Goal: Task Accomplishment & Management: Complete application form

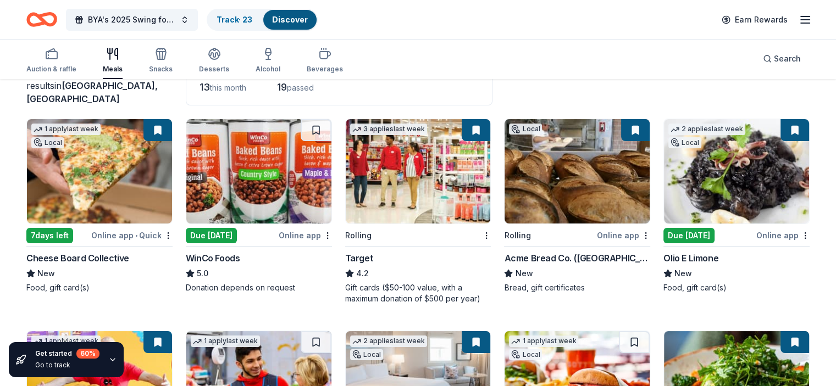
scroll to position [110, 0]
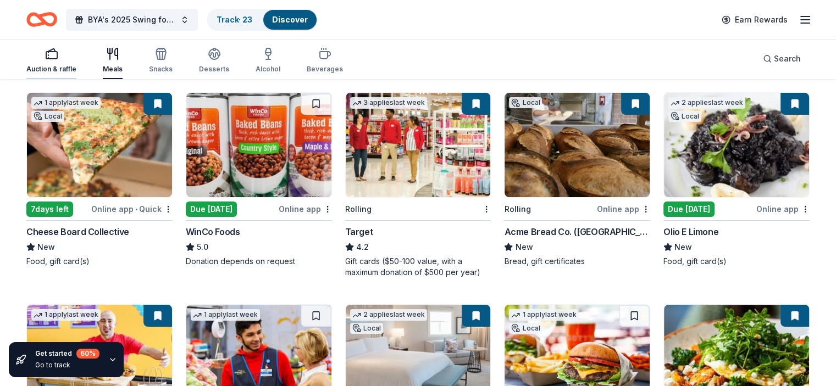
click at [67, 63] on div "Auction & raffle" at bounding box center [51, 60] width 50 height 26
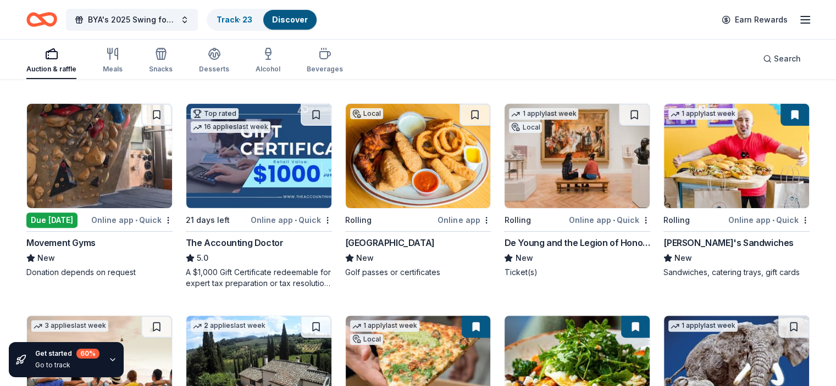
scroll to position [330, 0]
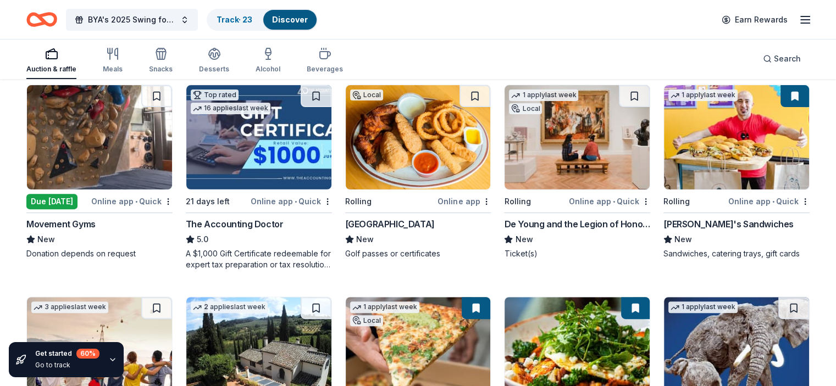
click at [410, 171] on img at bounding box center [418, 137] width 145 height 104
click at [319, 98] on button at bounding box center [315, 96] width 31 height 22
click at [466, 96] on button at bounding box center [474, 96] width 31 height 22
click at [626, 94] on button at bounding box center [634, 96] width 31 height 22
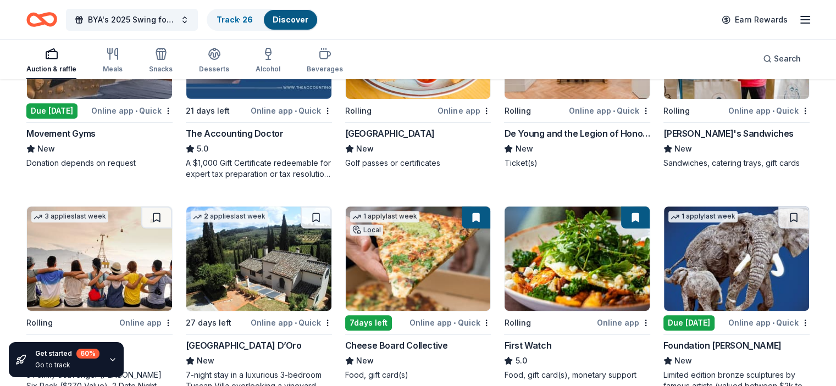
scroll to position [439, 0]
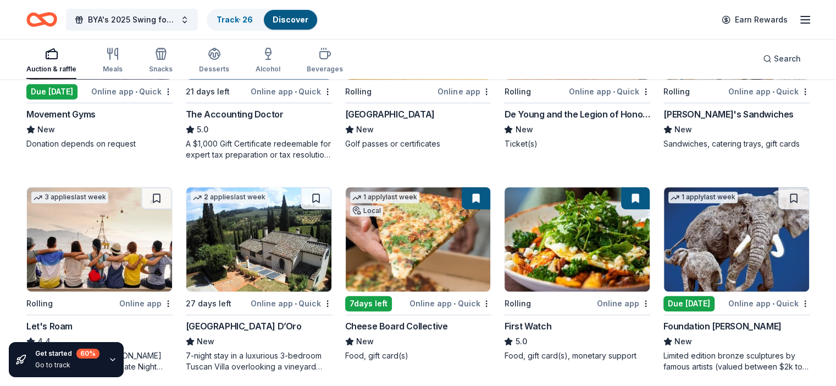
click at [730, 254] on img at bounding box center [736, 239] width 145 height 104
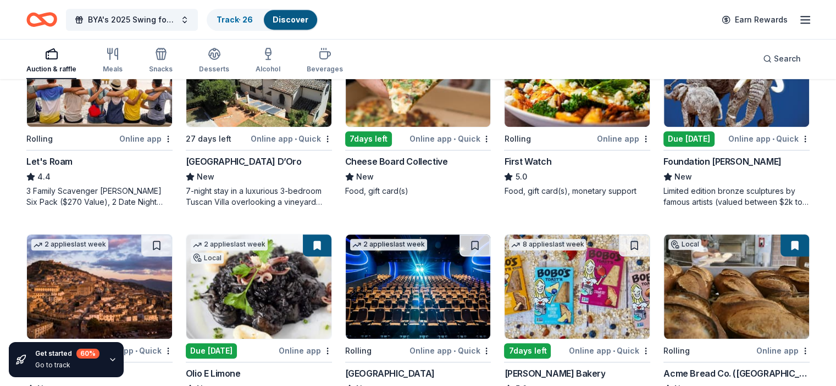
scroll to position [725, 0]
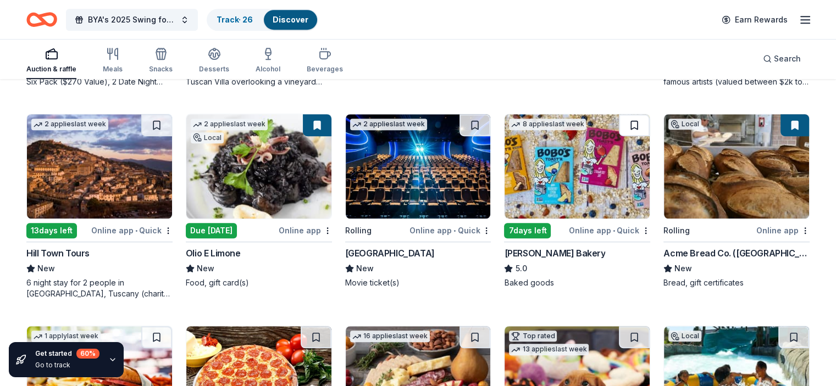
click at [624, 124] on button at bounding box center [634, 125] width 31 height 22
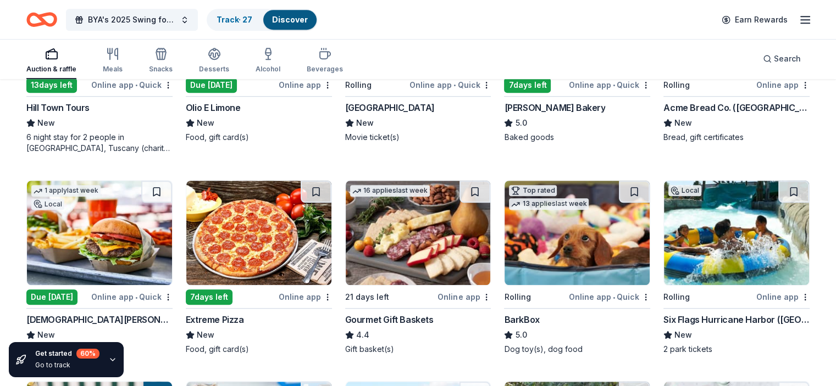
scroll to position [889, 0]
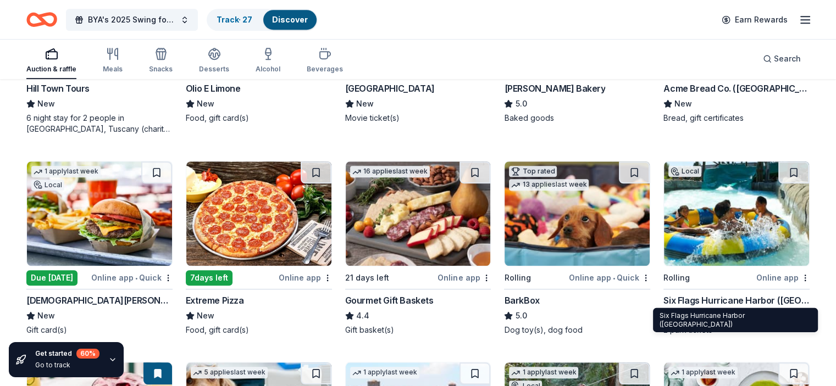
click at [731, 299] on div "Six Flags Hurricane Harbor (Concord)" at bounding box center [736, 300] width 146 height 13
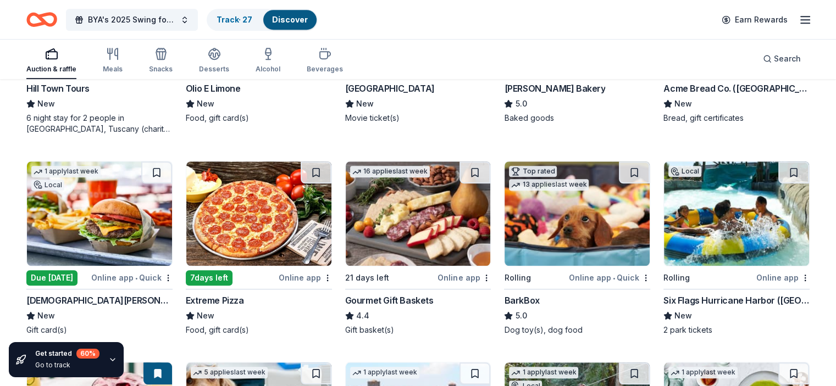
click at [778, 169] on button at bounding box center [793, 173] width 31 height 22
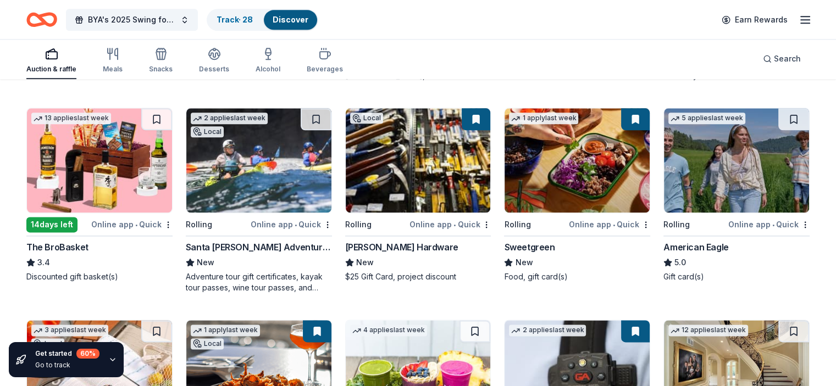
scroll to position [1357, 0]
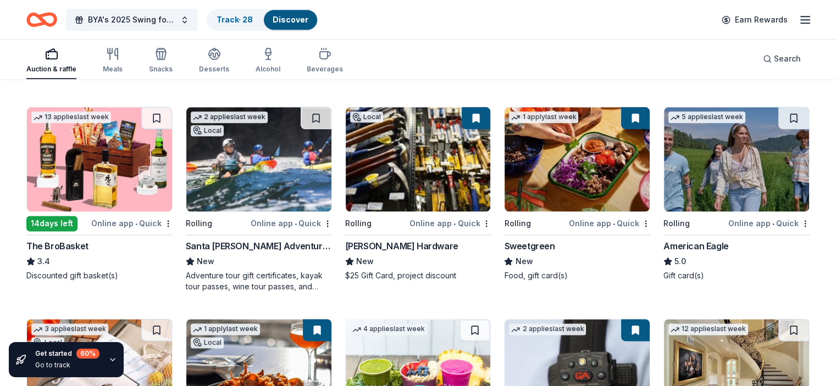
drag, startPoint x: 773, startPoint y: 115, endPoint x: 771, endPoint y: 146, distance: 30.3
click at [778, 115] on button at bounding box center [793, 118] width 31 height 22
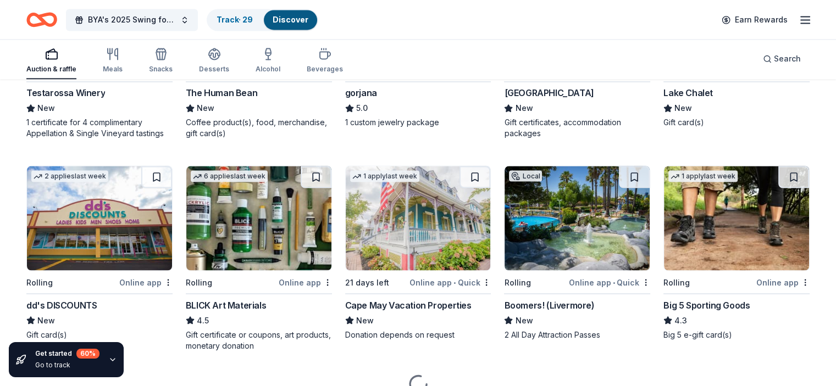
scroll to position [1961, 0]
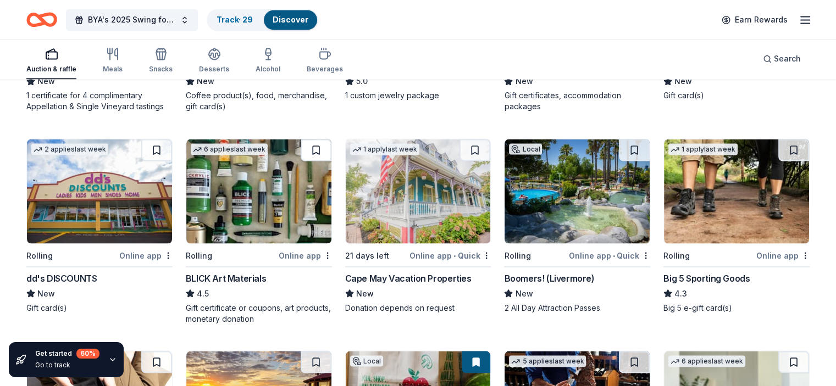
click at [318, 151] on button at bounding box center [315, 150] width 31 height 22
click at [168, 142] on button at bounding box center [156, 150] width 31 height 22
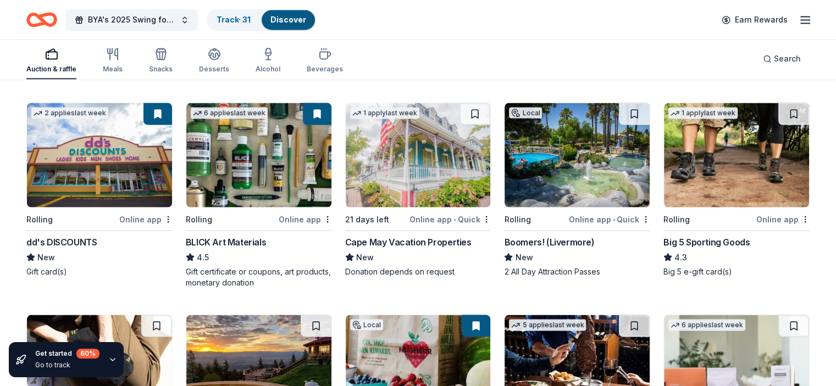
scroll to position [2016, 0]
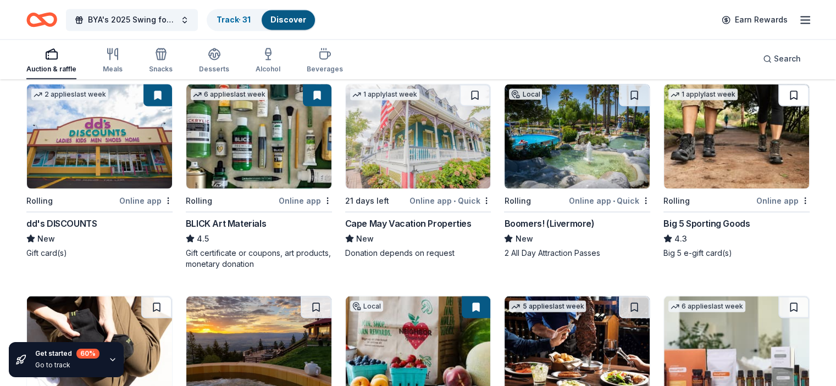
click at [778, 96] on button at bounding box center [793, 95] width 31 height 22
drag, startPoint x: 780, startPoint y: 90, endPoint x: 781, endPoint y: 130, distance: 40.1
click at [780, 91] on button at bounding box center [794, 95] width 29 height 22
click at [780, 94] on button at bounding box center [794, 95] width 29 height 22
drag, startPoint x: 771, startPoint y: 92, endPoint x: 773, endPoint y: 108, distance: 16.6
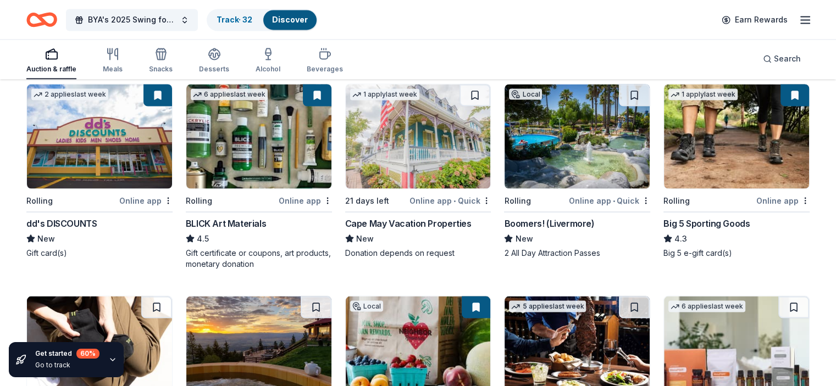
click at [780, 92] on button at bounding box center [794, 95] width 29 height 22
click at [780, 94] on button at bounding box center [794, 95] width 29 height 22
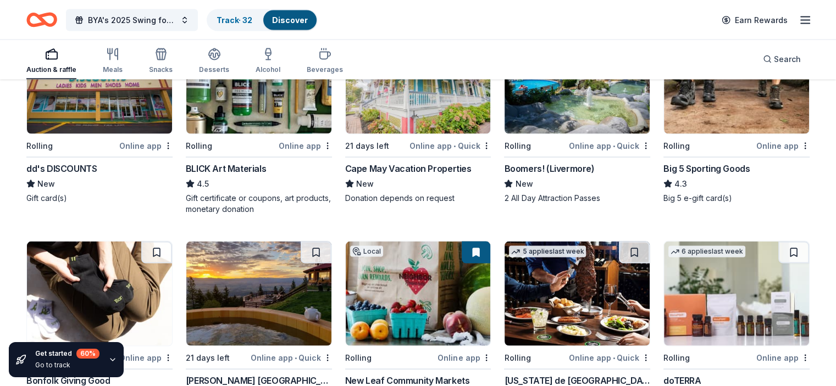
scroll to position [1961, 0]
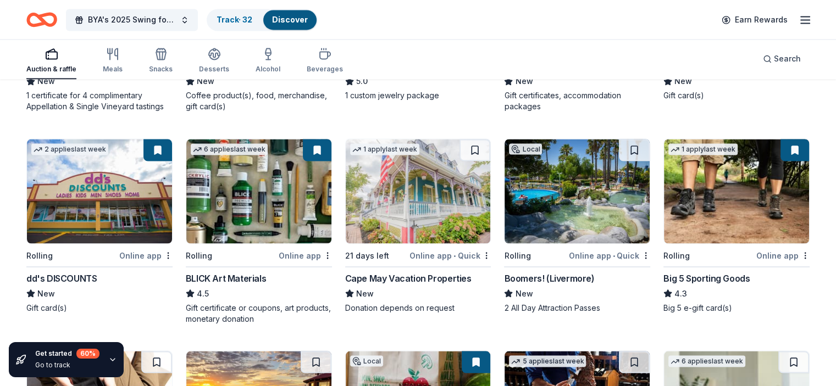
drag, startPoint x: 625, startPoint y: 147, endPoint x: 627, endPoint y: 155, distance: 8.7
click at [626, 148] on button at bounding box center [634, 150] width 31 height 22
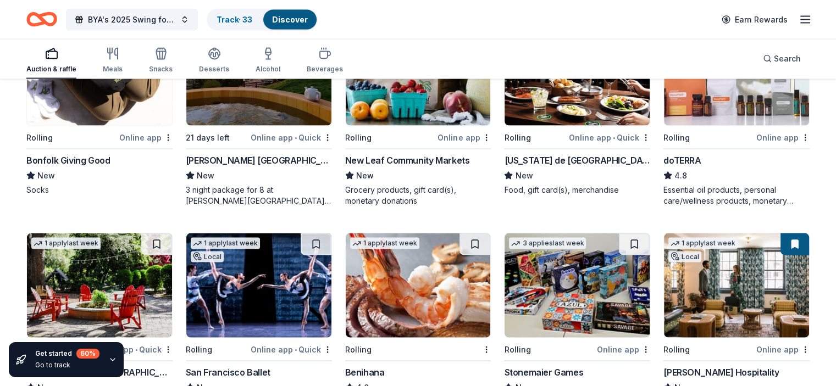
scroll to position [2181, 0]
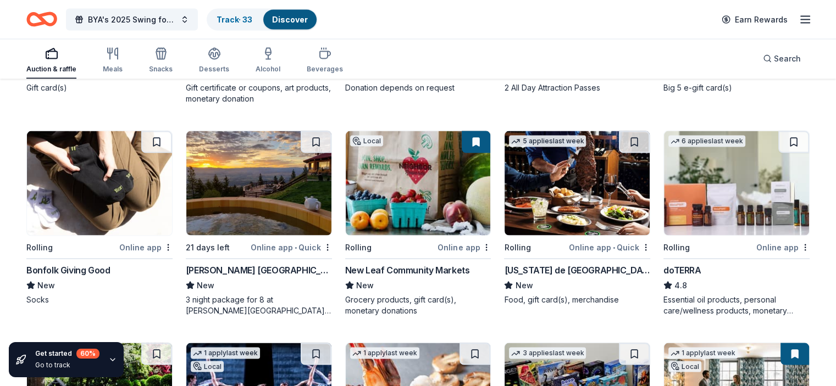
drag, startPoint x: 771, startPoint y: 137, endPoint x: 794, endPoint y: 190, distance: 57.3
click at [778, 137] on button at bounding box center [793, 142] width 31 height 22
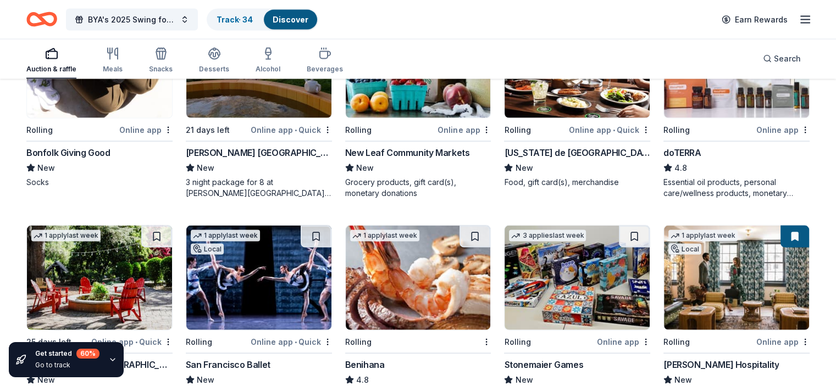
scroll to position [2346, 0]
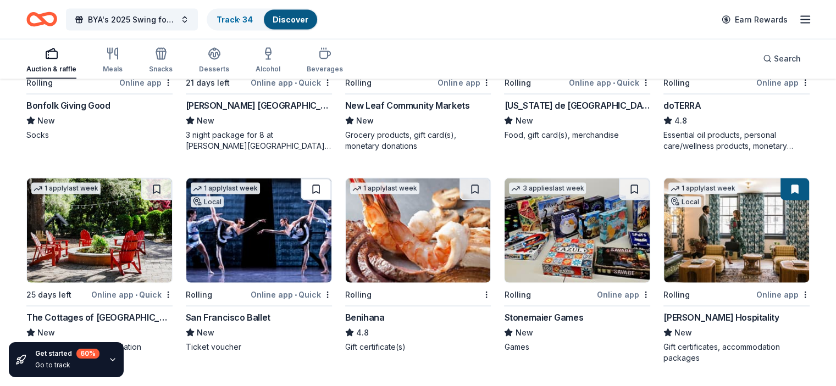
click at [314, 184] on button at bounding box center [315, 190] width 31 height 22
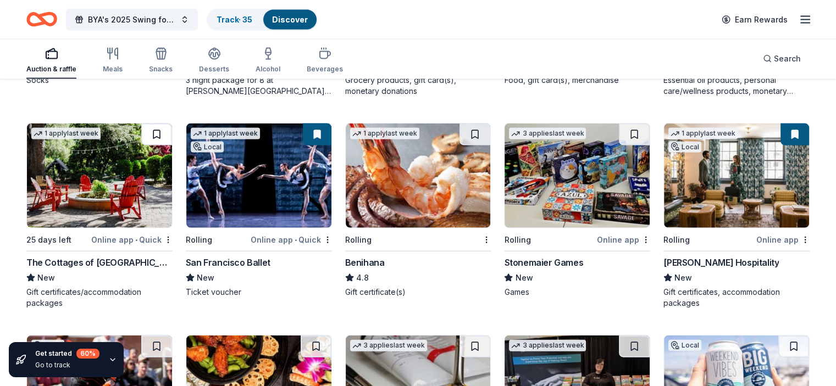
click at [170, 136] on button at bounding box center [156, 135] width 31 height 22
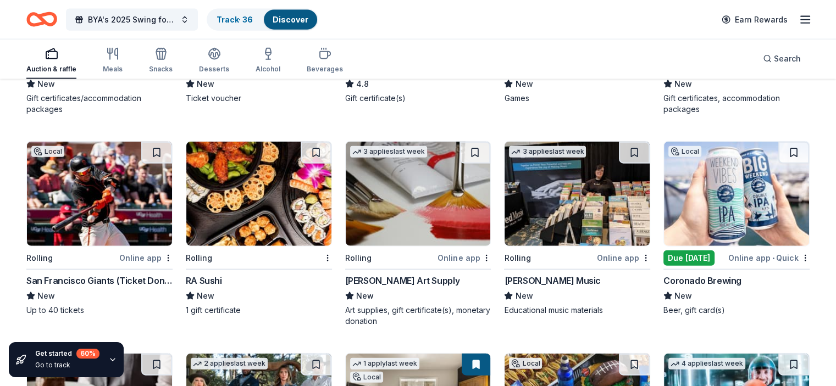
scroll to position [2620, 0]
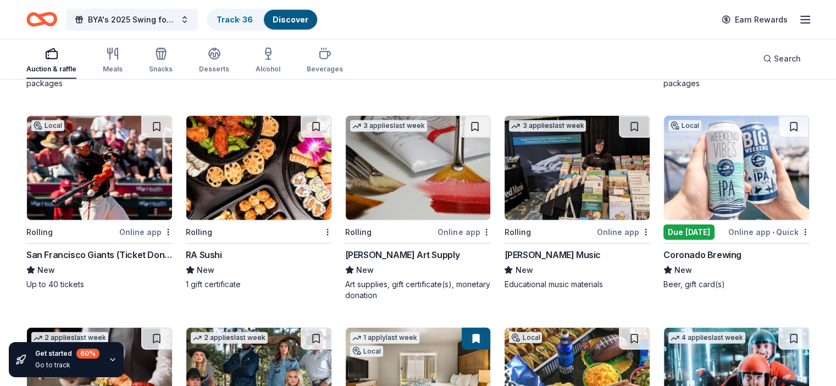
click at [685, 229] on div "Due today" at bounding box center [688, 232] width 51 height 15
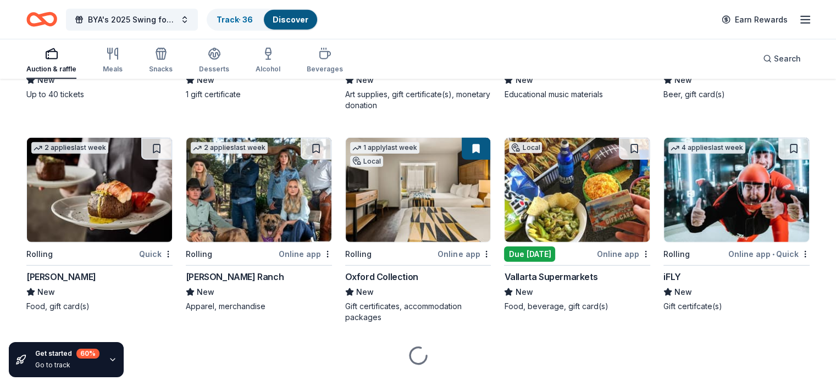
scroll to position [2832, 0]
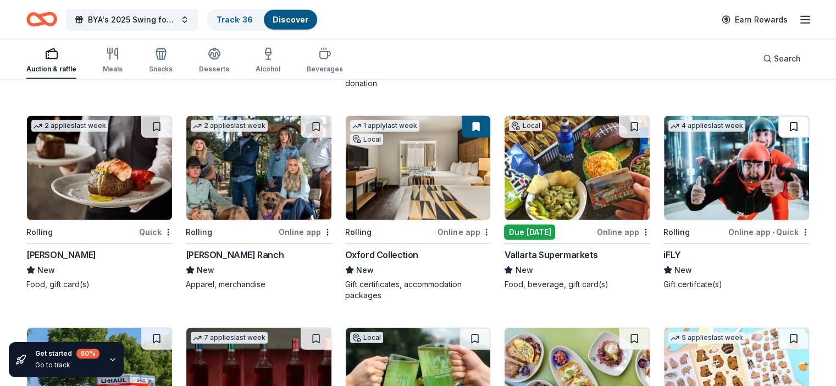
click at [780, 121] on button at bounding box center [793, 127] width 31 height 22
click at [320, 125] on button at bounding box center [315, 127] width 31 height 22
click at [169, 127] on button at bounding box center [156, 127] width 31 height 22
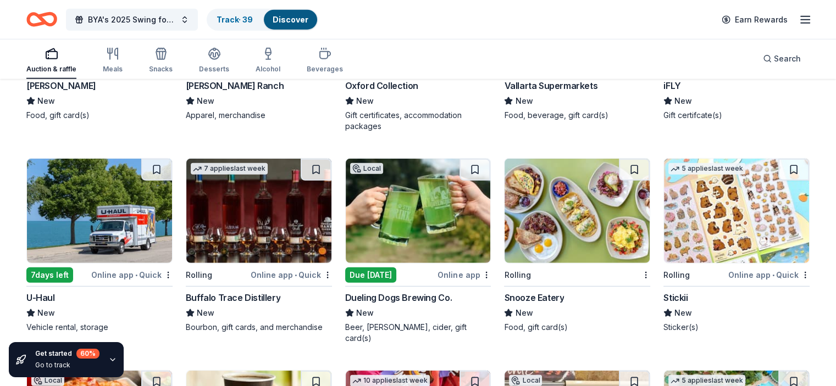
scroll to position [2997, 0]
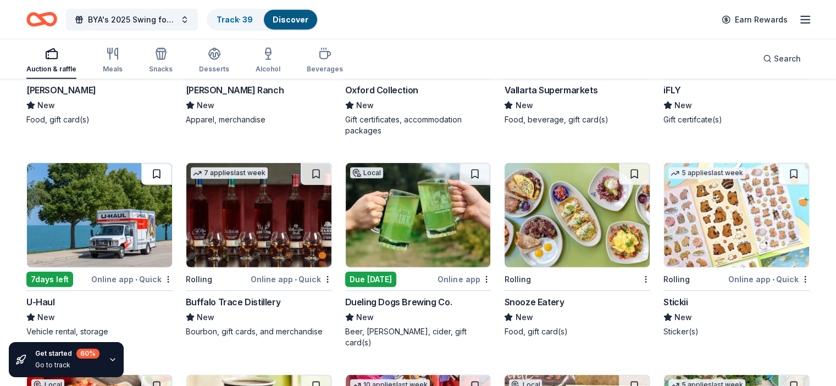
click at [166, 171] on button at bounding box center [156, 174] width 31 height 22
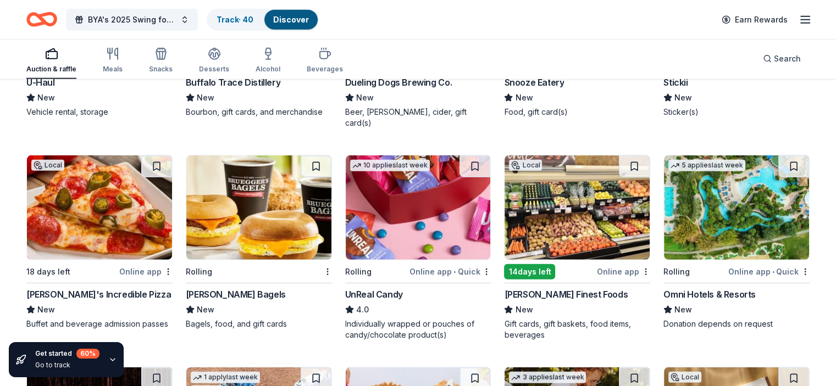
scroll to position [3272, 0]
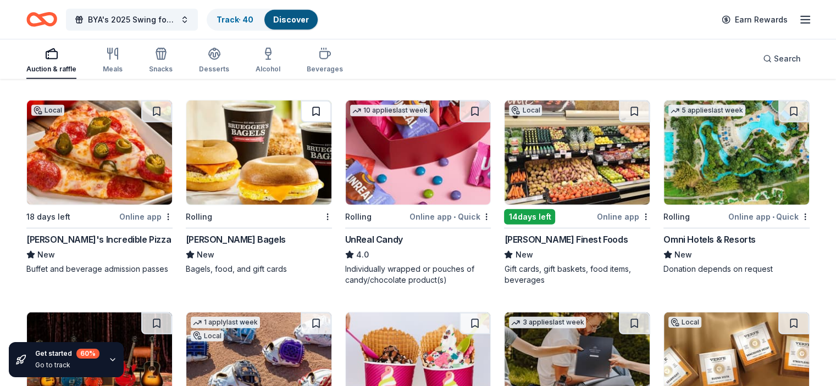
click at [321, 101] on button at bounding box center [315, 112] width 31 height 22
click at [472, 101] on button at bounding box center [474, 112] width 31 height 22
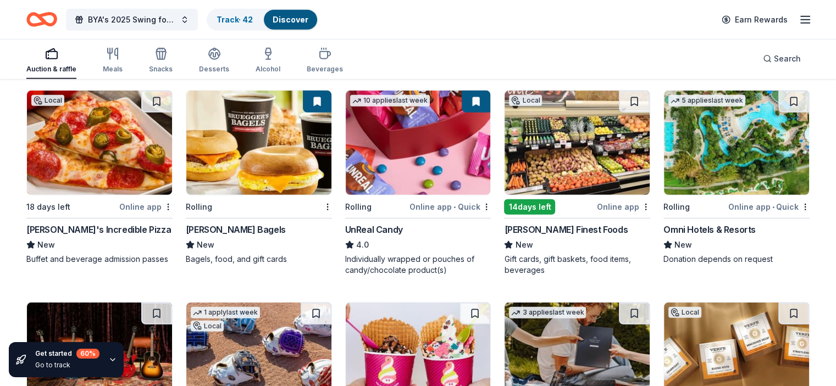
scroll to position [3217, 0]
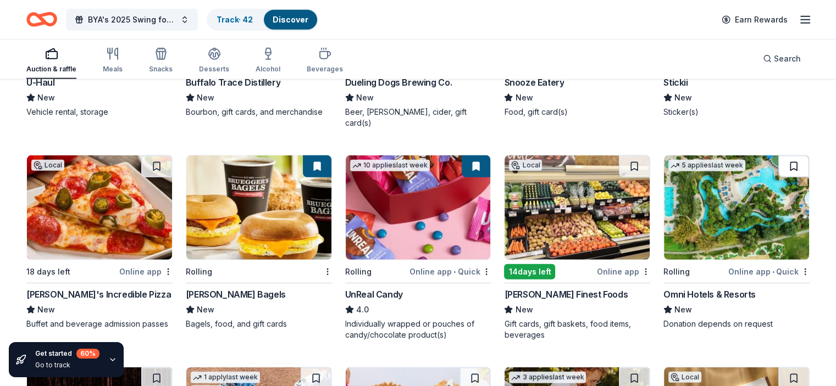
click at [778, 155] on button at bounding box center [793, 166] width 31 height 22
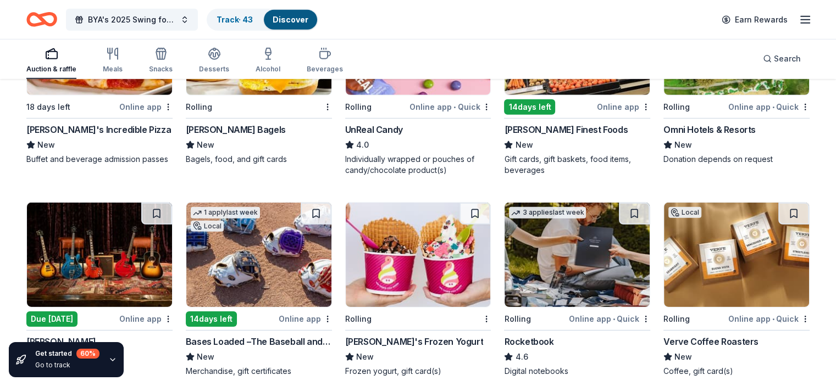
scroll to position [3492, 0]
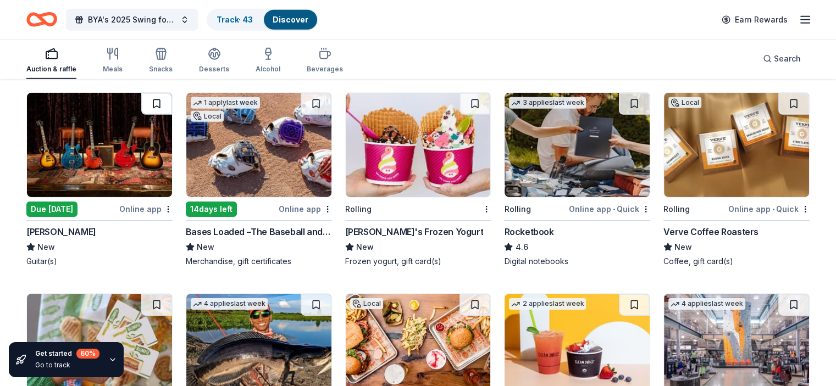
click at [164, 94] on button at bounding box center [156, 104] width 31 height 22
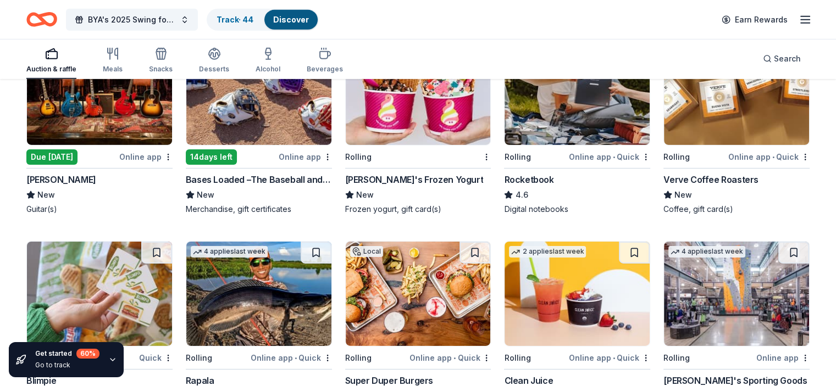
scroll to position [3656, 0]
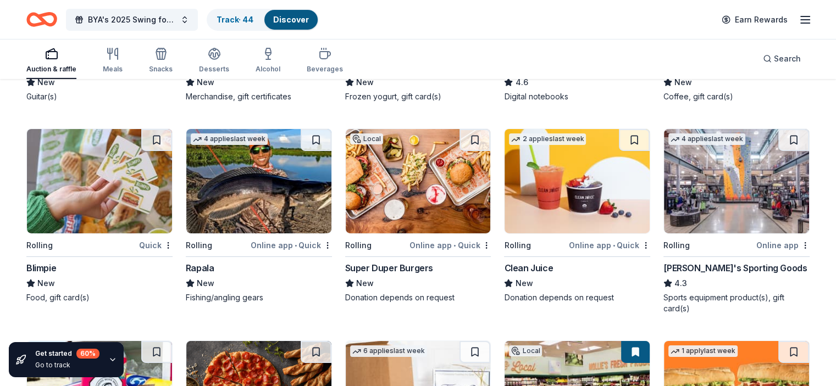
click at [153, 238] on div "Quick" at bounding box center [156, 245] width 34 height 14
click at [165, 129] on button at bounding box center [156, 140] width 31 height 22
click at [778, 129] on button at bounding box center [793, 140] width 31 height 22
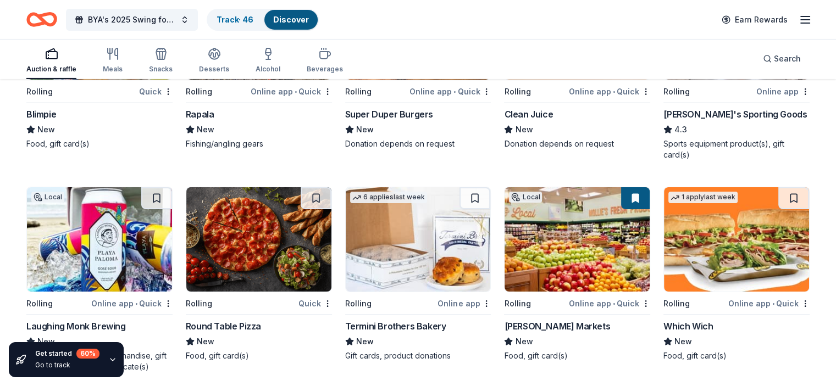
scroll to position [3876, 0]
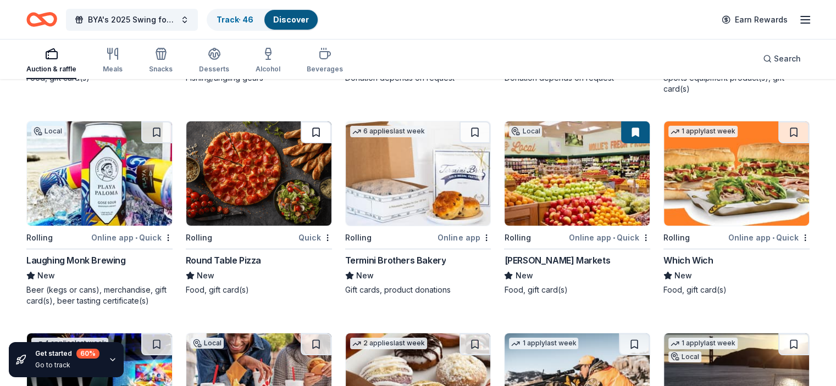
drag, startPoint x: 314, startPoint y: 112, endPoint x: 342, endPoint y: 139, distance: 39.2
click at [314, 121] on button at bounding box center [315, 132] width 31 height 22
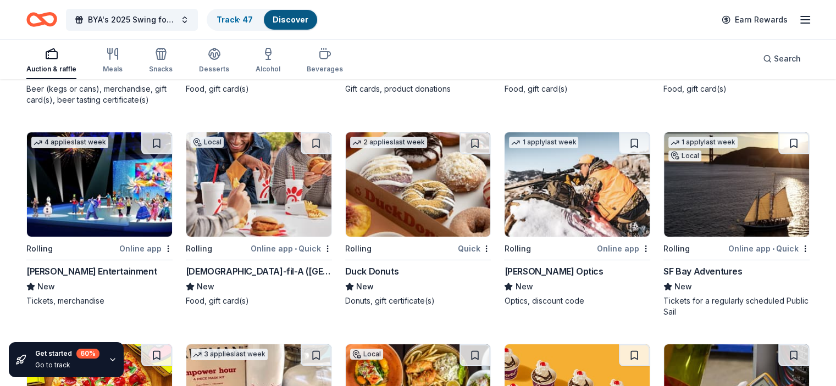
scroll to position [4096, 0]
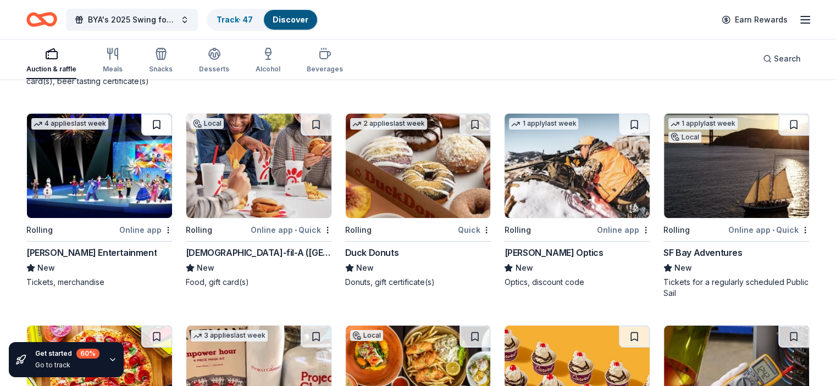
click at [163, 114] on button at bounding box center [156, 125] width 31 height 22
click at [321, 114] on button at bounding box center [315, 125] width 31 height 22
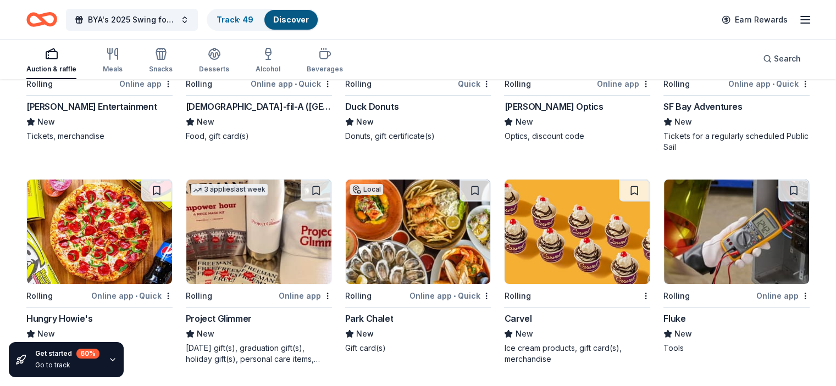
scroll to position [4261, 0]
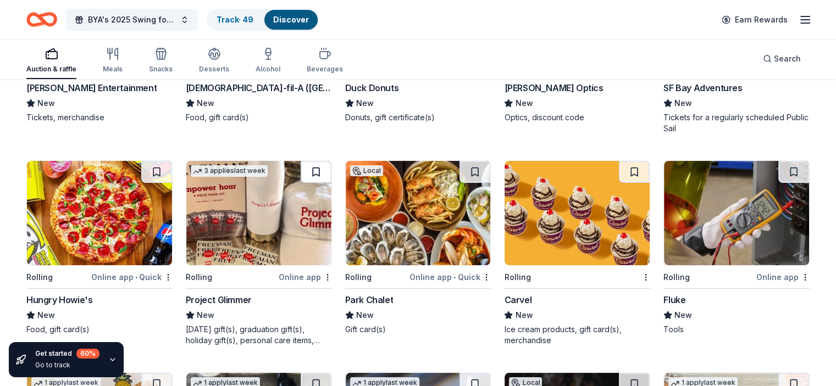
click at [320, 161] on button at bounding box center [315, 172] width 31 height 22
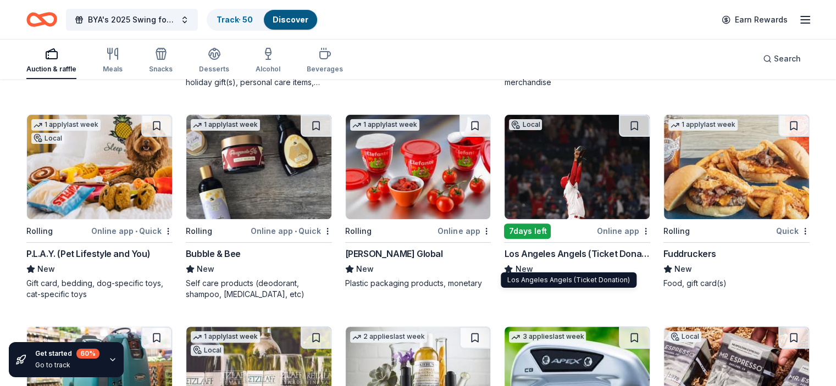
scroll to position [4535, 0]
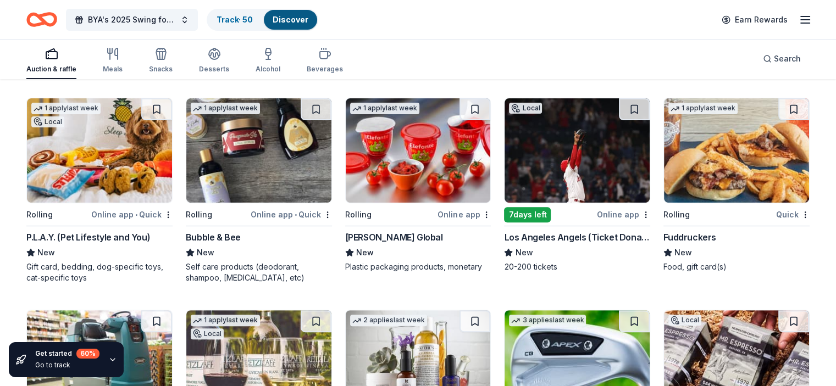
drag, startPoint x: 173, startPoint y: 95, endPoint x: 181, endPoint y: 110, distance: 16.7
click at [172, 98] on button at bounding box center [156, 109] width 31 height 22
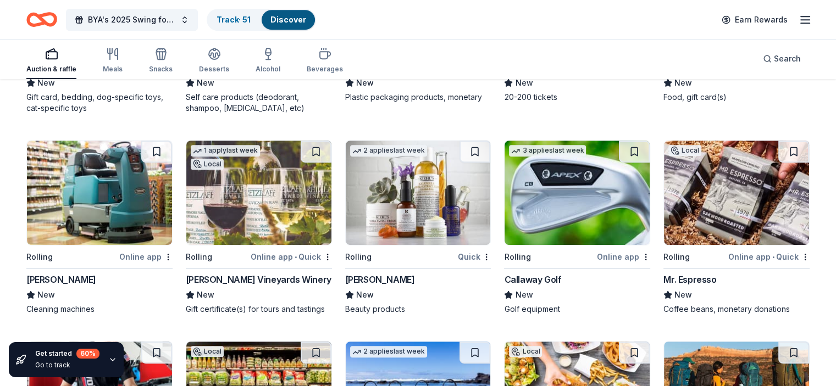
scroll to position [4645, 0]
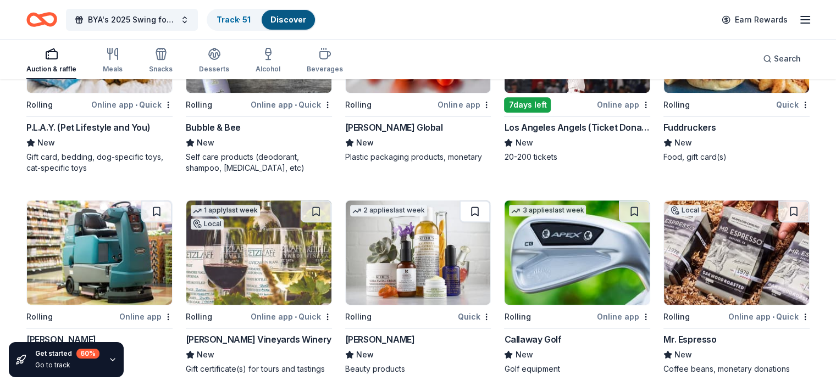
click at [464, 201] on button at bounding box center [474, 212] width 31 height 22
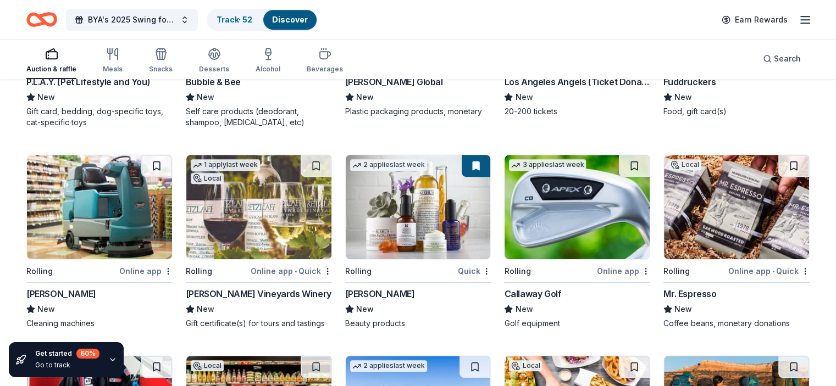
scroll to position [4755, 0]
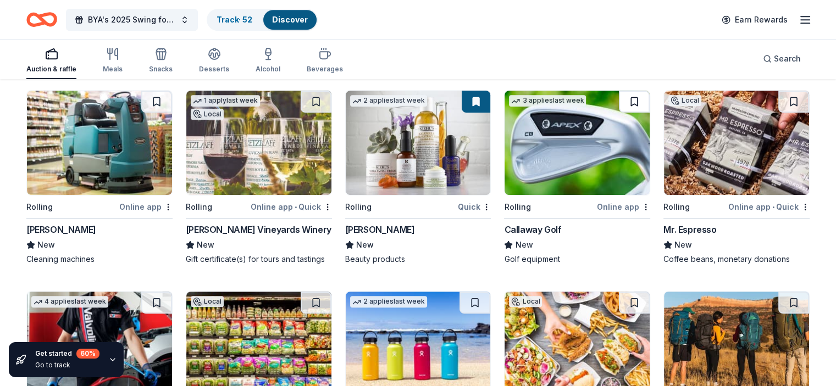
click at [626, 91] on button at bounding box center [634, 102] width 31 height 22
click at [778, 92] on button at bounding box center [793, 102] width 31 height 22
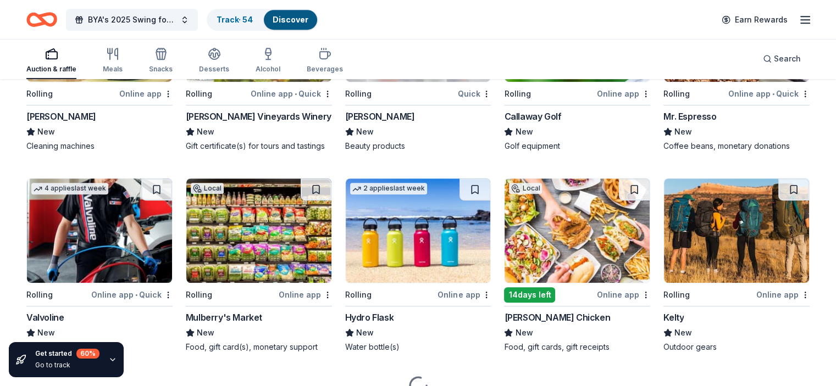
scroll to position [4919, 0]
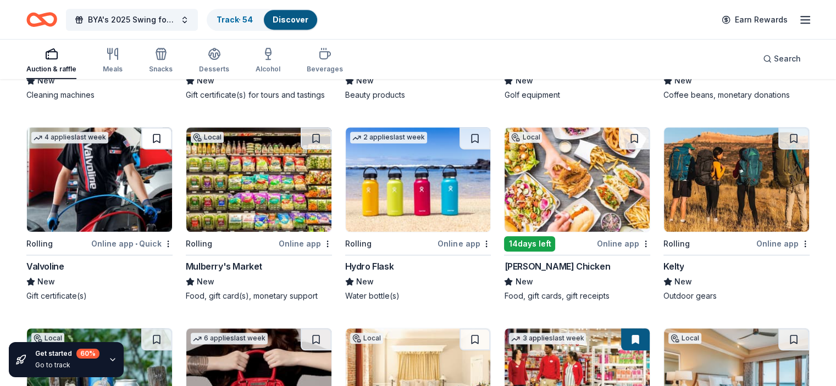
click at [167, 136] on button at bounding box center [156, 138] width 31 height 22
click at [463, 133] on button at bounding box center [474, 138] width 31 height 22
click at [780, 130] on button at bounding box center [793, 138] width 31 height 22
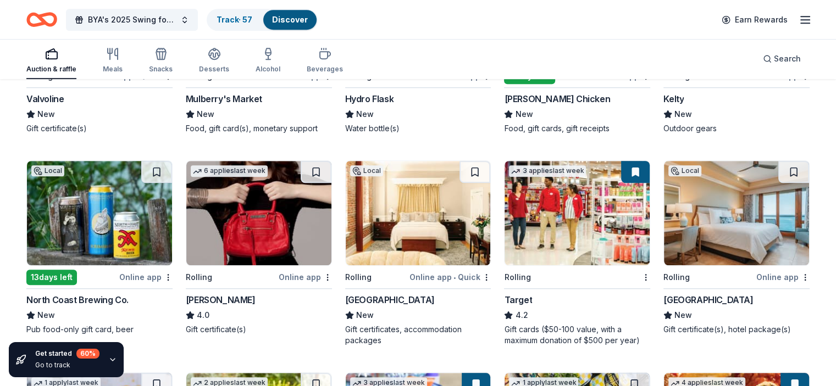
scroll to position [5084, 0]
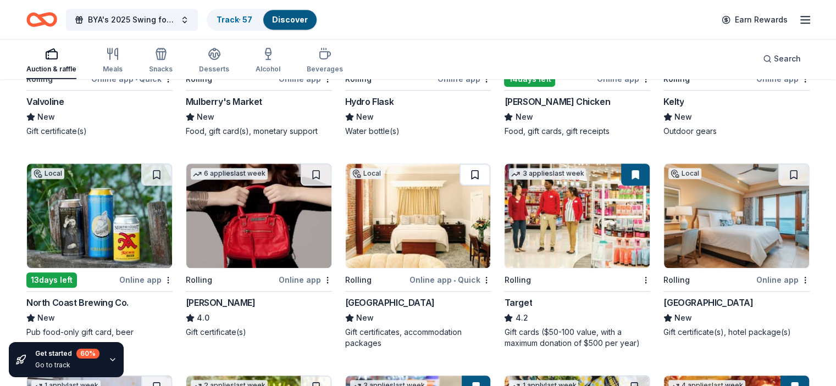
click at [474, 173] on button at bounding box center [474, 175] width 31 height 22
click at [324, 168] on button at bounding box center [315, 175] width 31 height 22
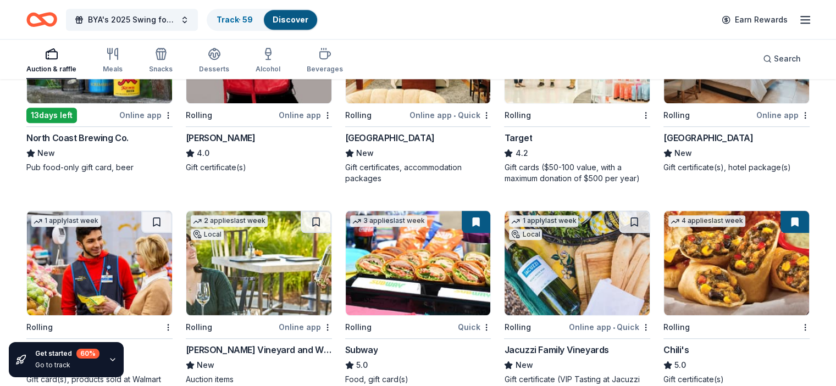
scroll to position [5304, 0]
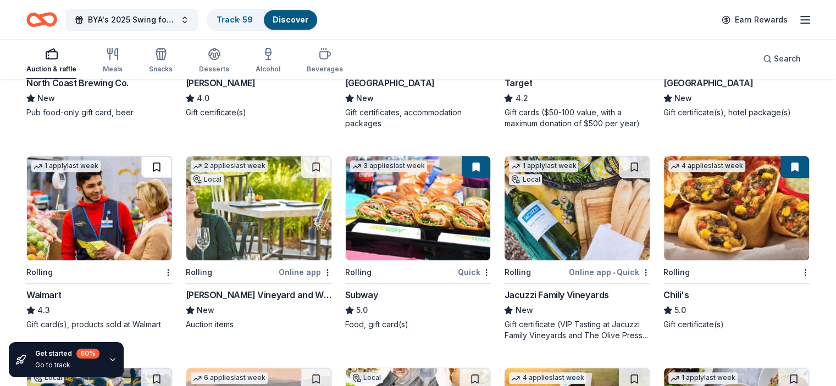
click at [163, 158] on button at bounding box center [156, 167] width 31 height 22
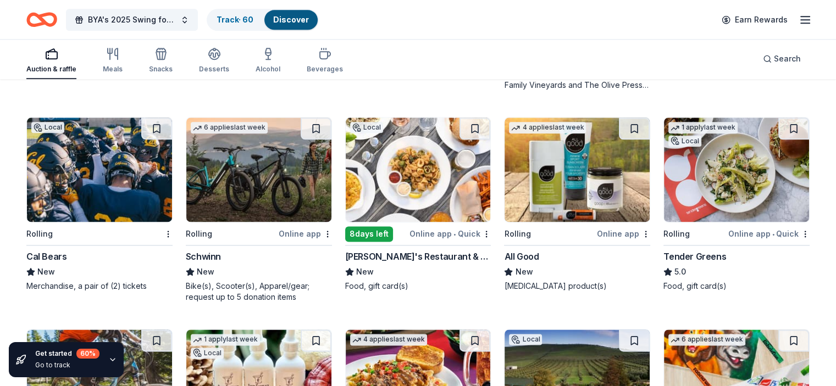
scroll to position [5579, 0]
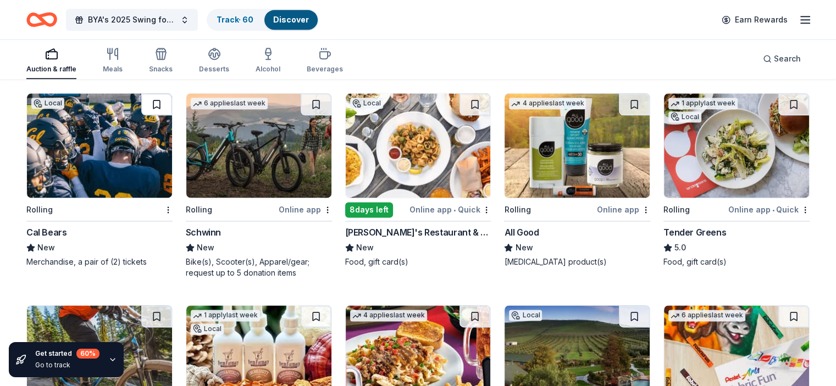
click at [164, 101] on button at bounding box center [156, 104] width 31 height 22
click at [318, 98] on button at bounding box center [315, 104] width 31 height 22
click at [625, 103] on button at bounding box center [634, 104] width 31 height 22
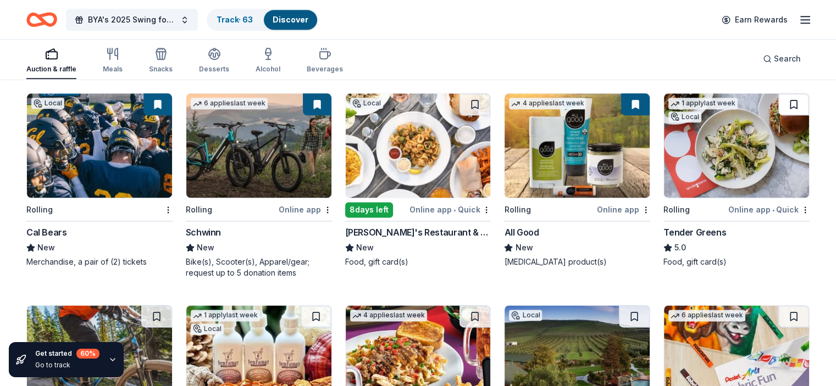
click at [782, 101] on button at bounding box center [793, 104] width 31 height 22
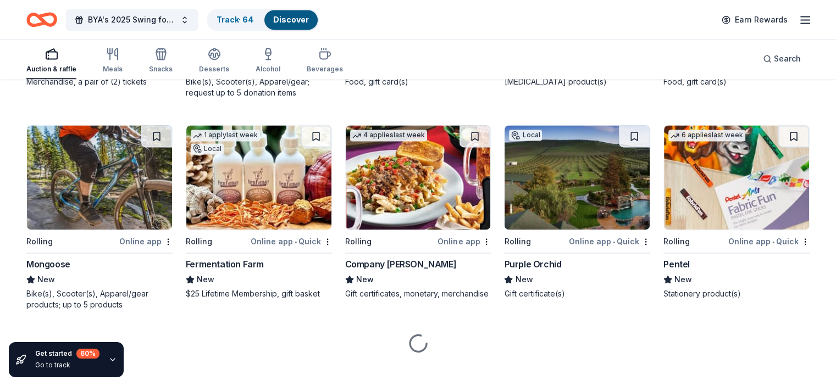
scroll to position [5767, 0]
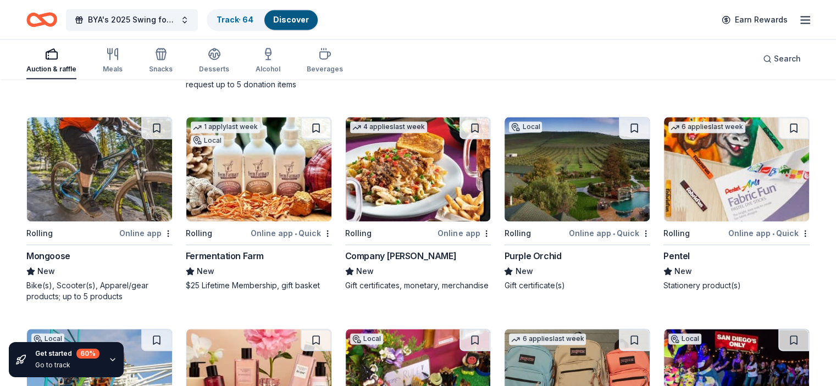
click at [321, 127] on button at bounding box center [315, 128] width 31 height 22
click at [170, 120] on button at bounding box center [156, 128] width 31 height 22
click at [778, 119] on button at bounding box center [793, 128] width 31 height 22
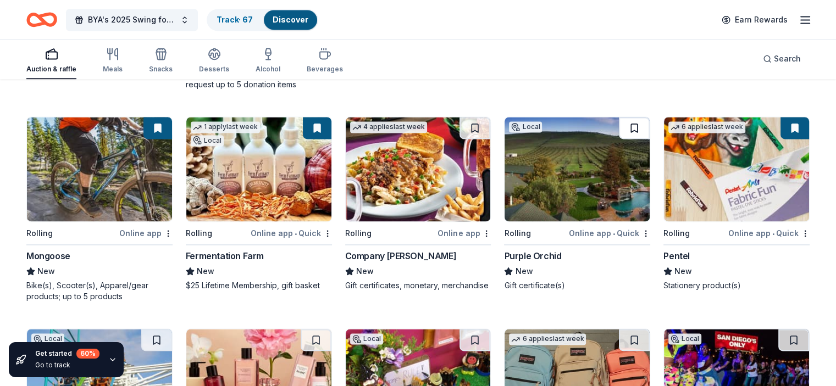
click at [626, 123] on button at bounding box center [634, 128] width 31 height 22
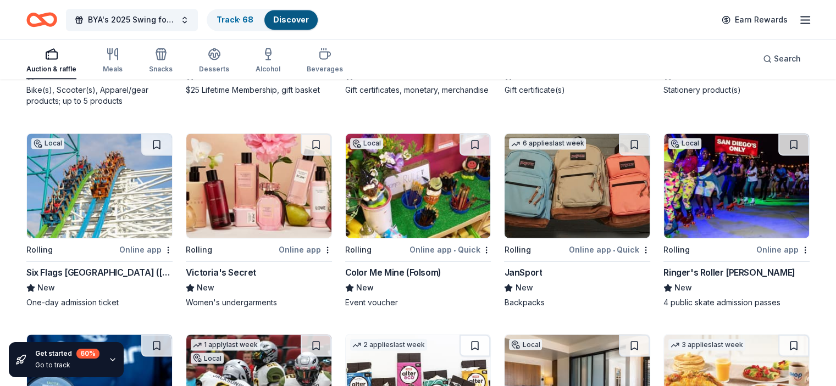
scroll to position [5987, 0]
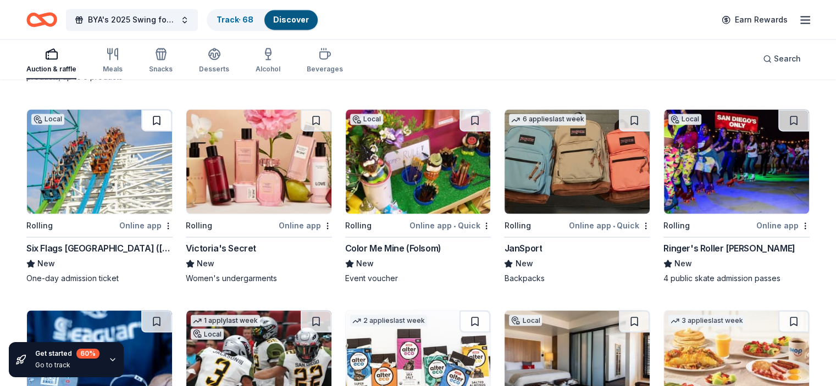
click at [165, 119] on button at bounding box center [156, 120] width 31 height 22
click at [324, 125] on button at bounding box center [315, 120] width 31 height 22
click at [626, 111] on button at bounding box center [634, 120] width 31 height 22
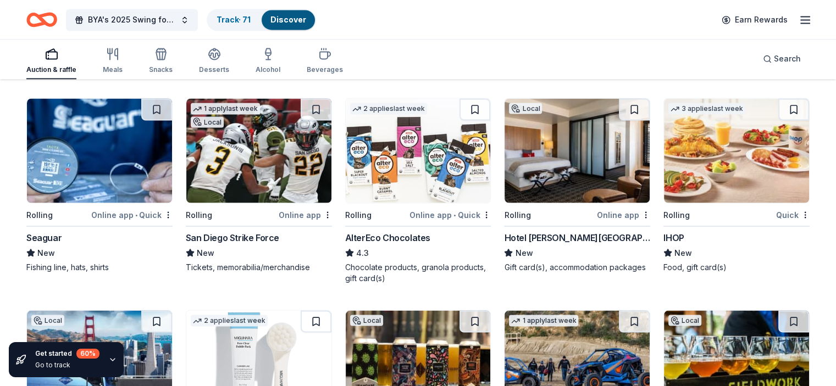
scroll to position [6179, 0]
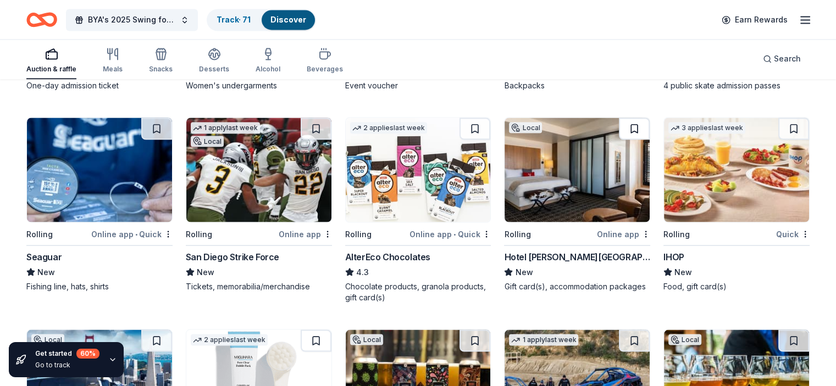
click at [628, 127] on button at bounding box center [634, 129] width 31 height 22
click at [778, 124] on button at bounding box center [793, 129] width 31 height 22
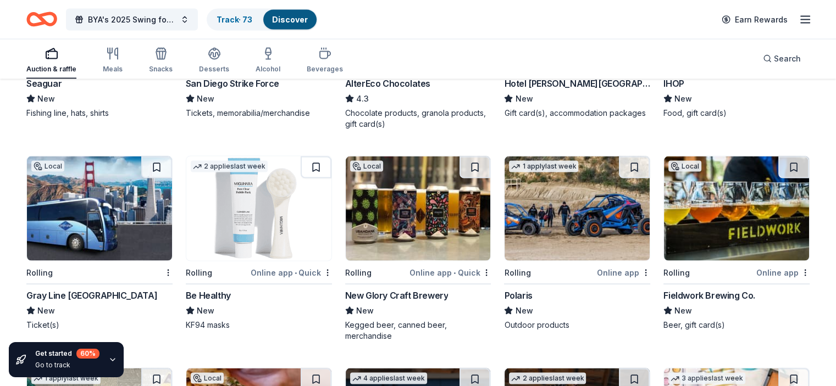
scroll to position [6399, 0]
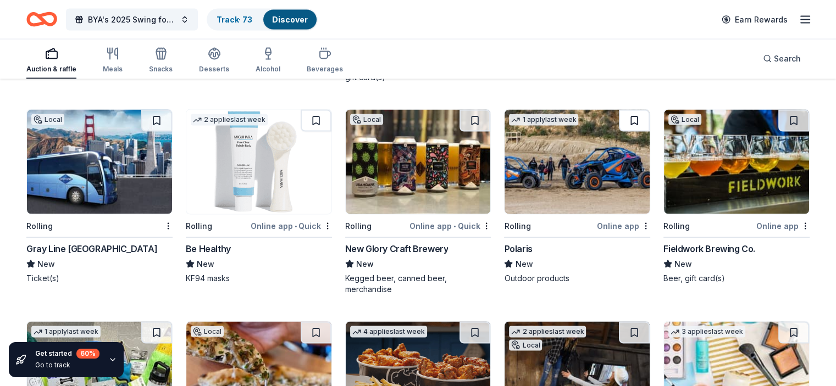
click at [626, 116] on button at bounding box center [634, 121] width 31 height 22
click at [320, 121] on button at bounding box center [315, 121] width 31 height 22
click at [168, 118] on button at bounding box center [156, 121] width 31 height 22
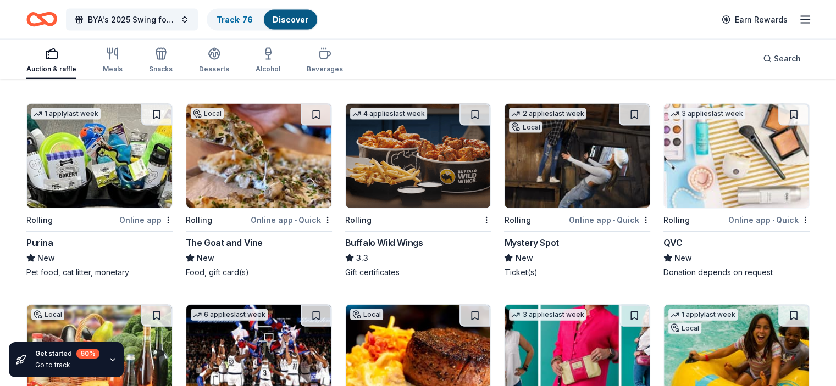
scroll to position [6619, 0]
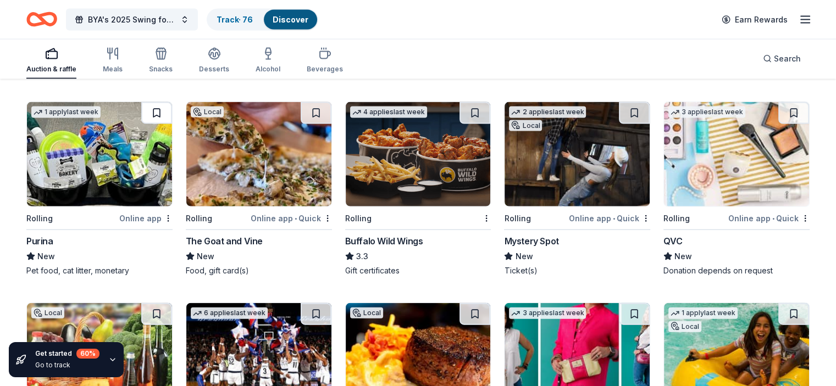
click at [169, 110] on button at bounding box center [156, 113] width 31 height 22
click at [619, 105] on button at bounding box center [634, 113] width 31 height 22
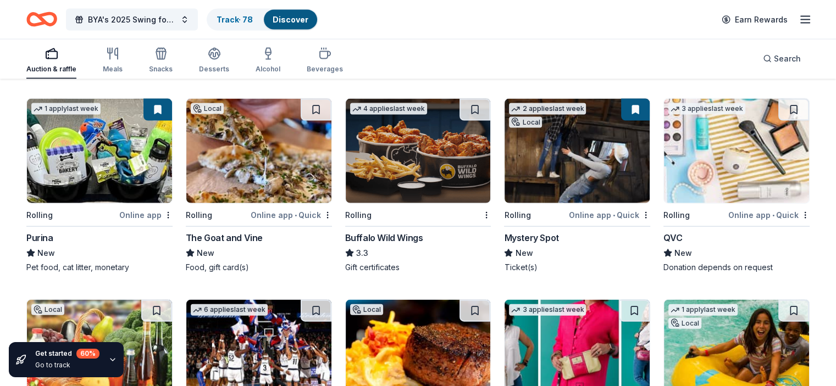
scroll to position [6564, 0]
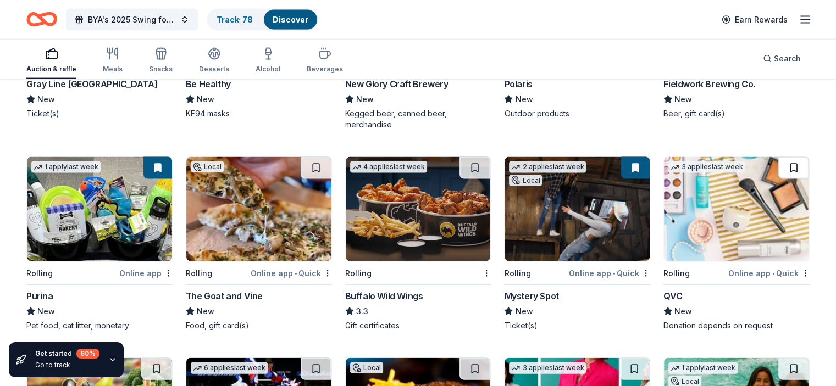
click at [778, 164] on button at bounding box center [793, 168] width 31 height 22
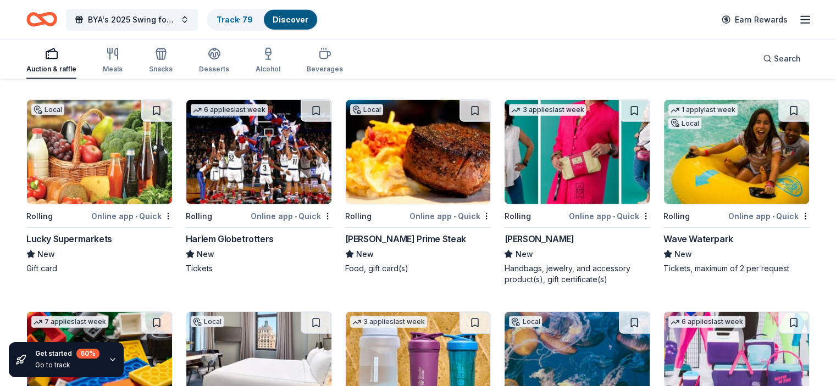
scroll to position [6839, 0]
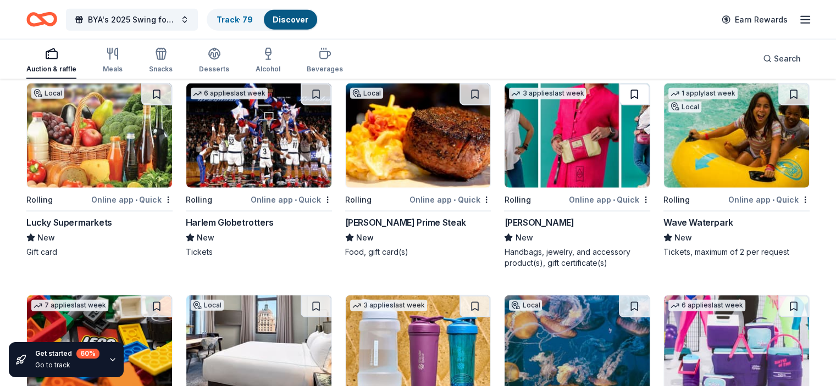
click at [622, 92] on button at bounding box center [634, 94] width 31 height 22
click at [316, 96] on button at bounding box center [315, 94] width 31 height 22
drag, startPoint x: 169, startPoint y: 87, endPoint x: 204, endPoint y: 124, distance: 51.7
click at [169, 87] on button at bounding box center [156, 94] width 31 height 22
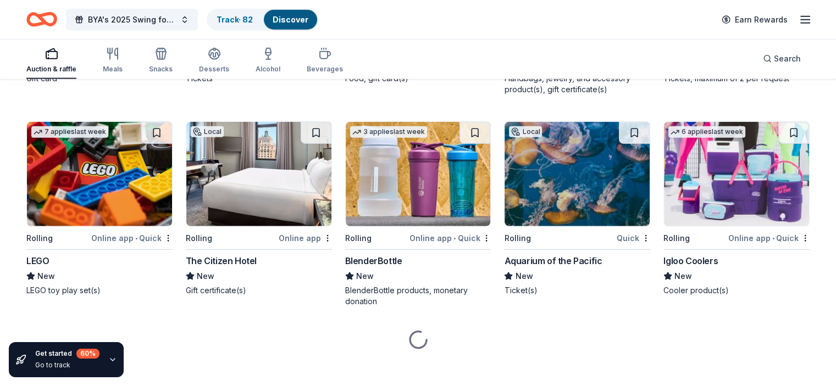
scroll to position [7016, 0]
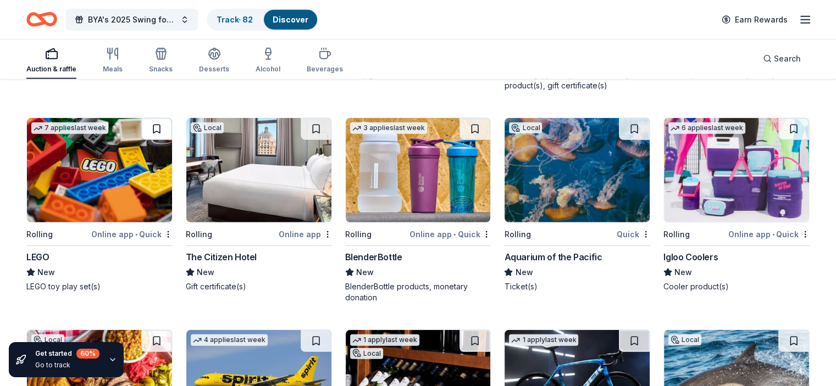
click at [162, 125] on button at bounding box center [156, 129] width 31 height 22
click at [318, 121] on button at bounding box center [315, 129] width 31 height 22
click at [474, 127] on button at bounding box center [474, 129] width 31 height 22
click at [625, 129] on button at bounding box center [634, 129] width 31 height 22
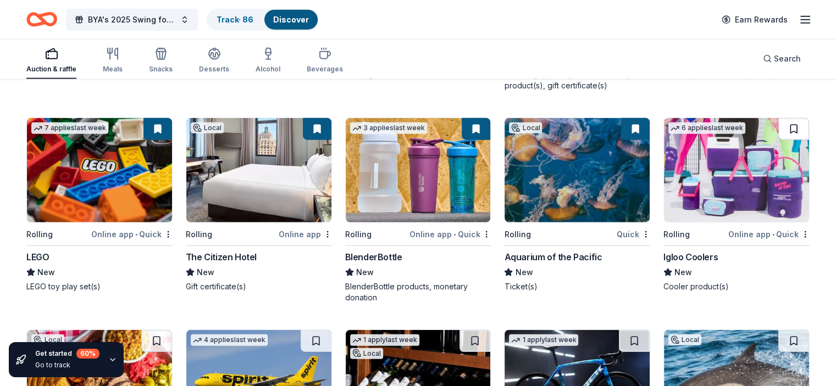
click at [778, 124] on button at bounding box center [793, 129] width 31 height 22
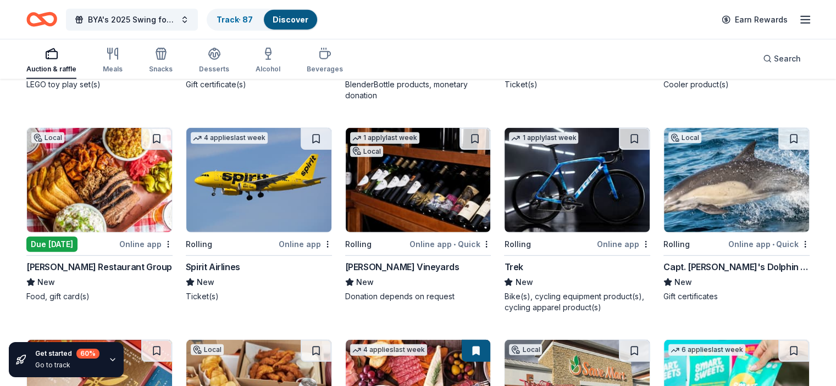
scroll to position [7236, 0]
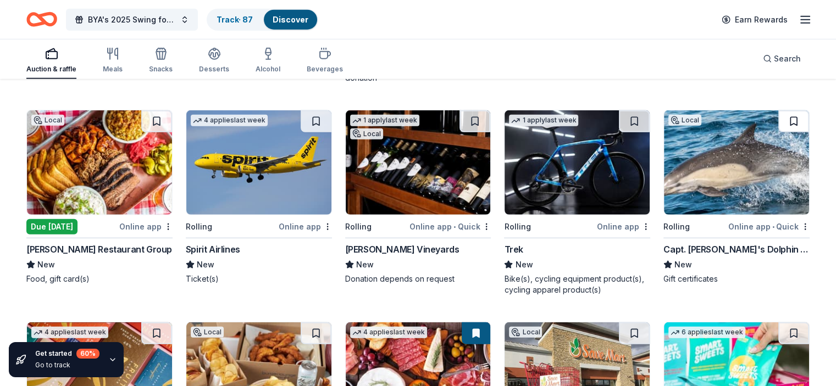
click at [778, 120] on button at bounding box center [793, 121] width 31 height 22
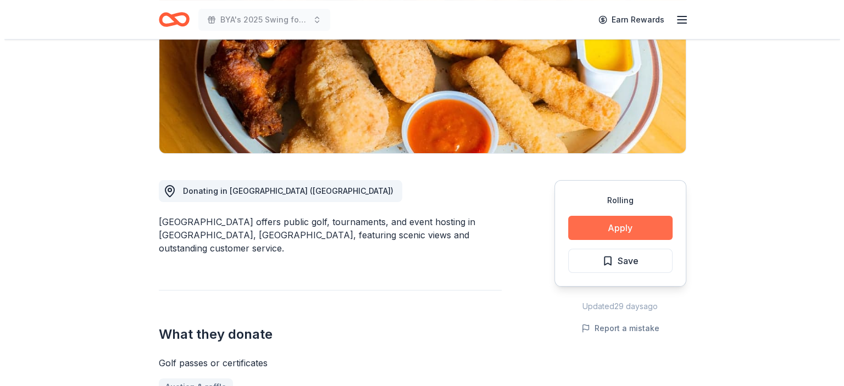
scroll to position [220, 0]
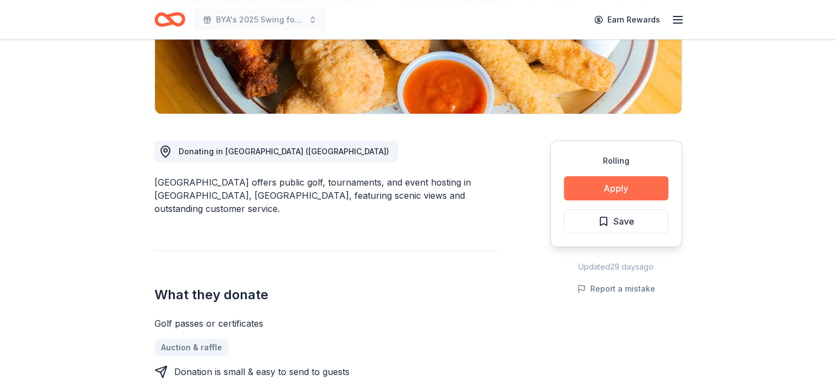
click at [608, 191] on button "Apply" at bounding box center [616, 188] width 104 height 24
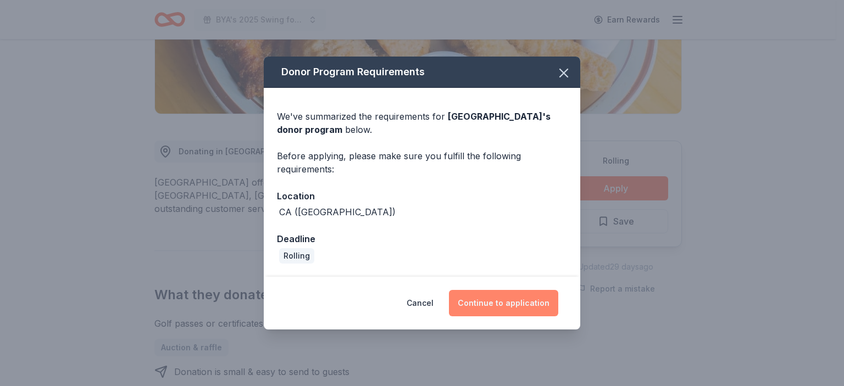
click at [513, 304] on button "Continue to application" at bounding box center [503, 303] width 109 height 26
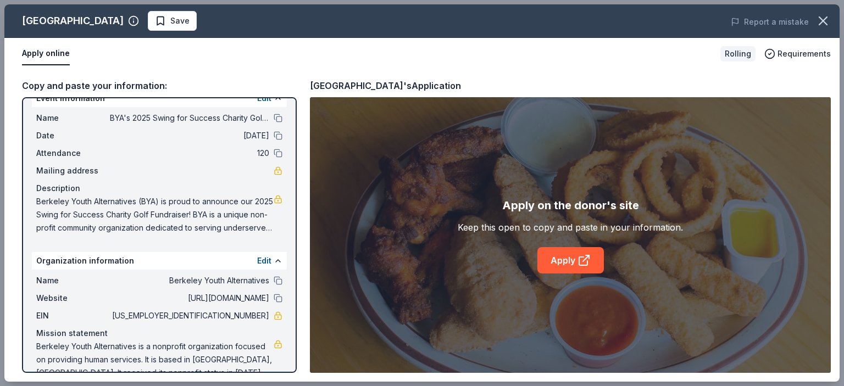
scroll to position [0, 0]
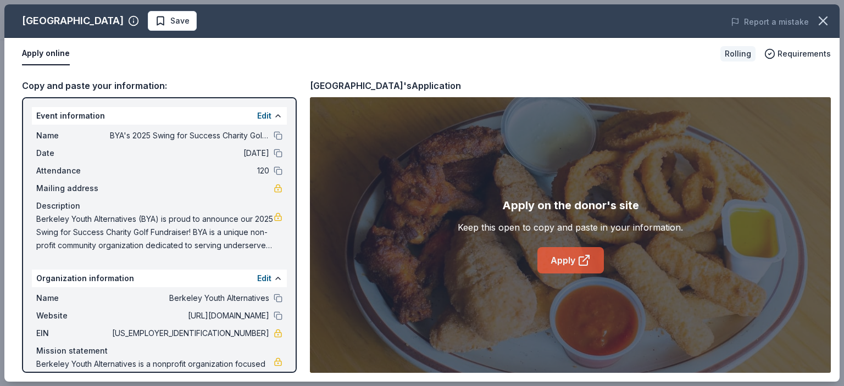
click at [578, 263] on icon at bounding box center [583, 260] width 13 height 13
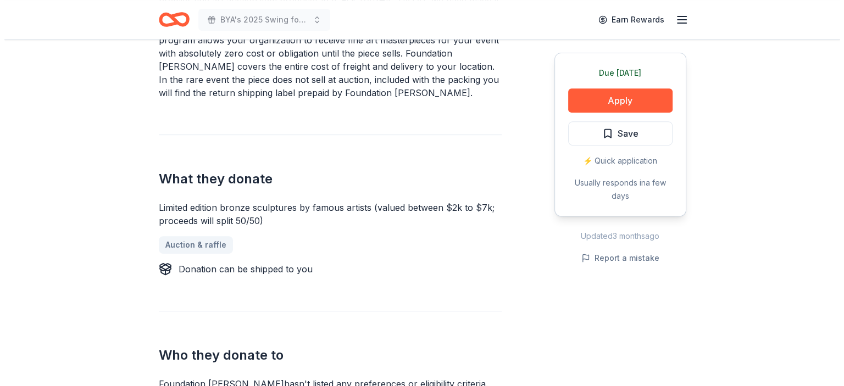
scroll to position [330, 0]
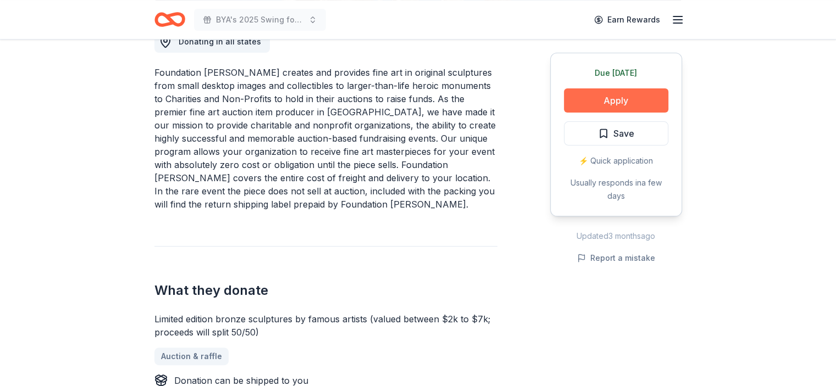
click at [617, 98] on button "Apply" at bounding box center [616, 100] width 104 height 24
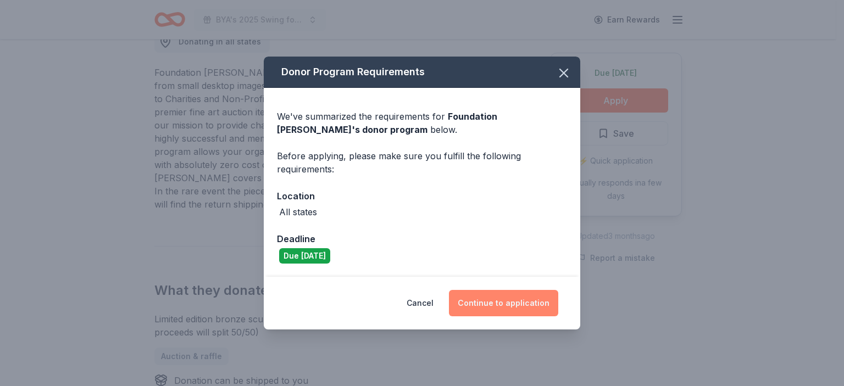
click at [502, 307] on button "Continue to application" at bounding box center [503, 303] width 109 height 26
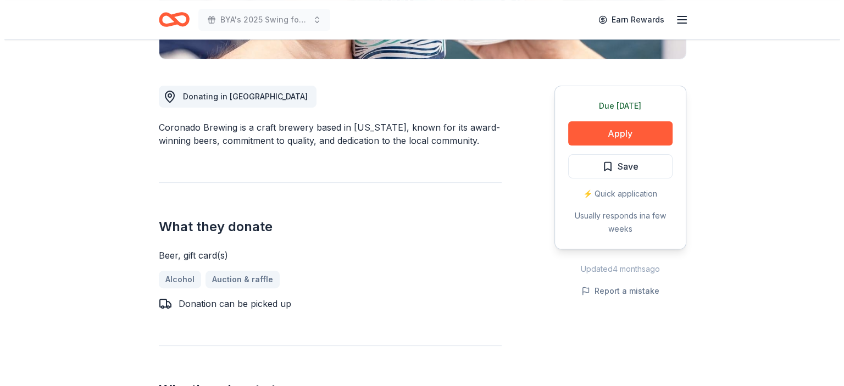
scroll to position [220, 0]
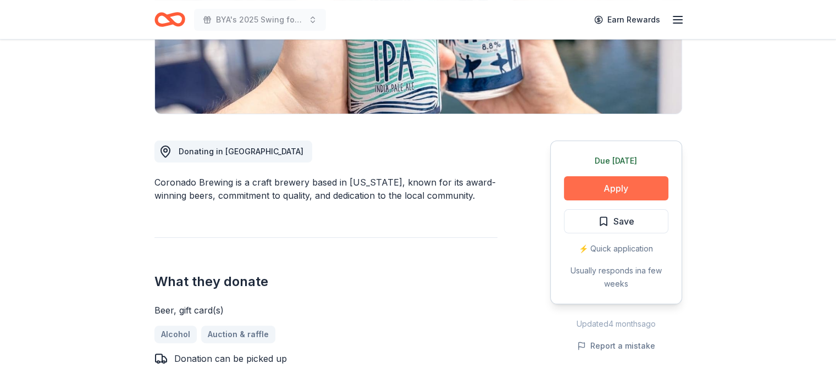
click at [621, 188] on button "Apply" at bounding box center [616, 188] width 104 height 24
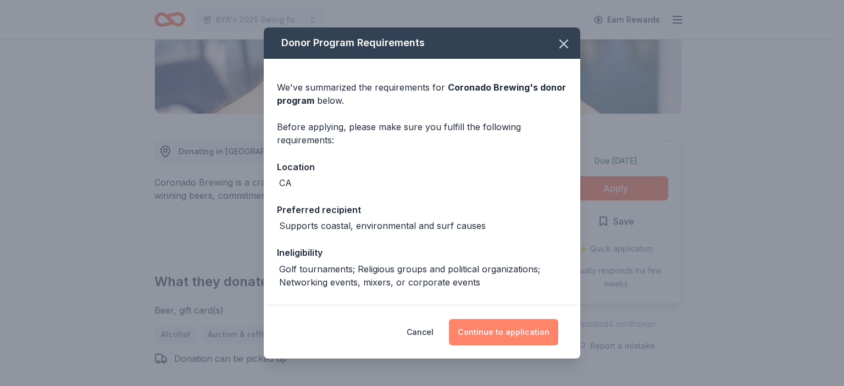
click at [497, 338] on button "Continue to application" at bounding box center [503, 332] width 109 height 26
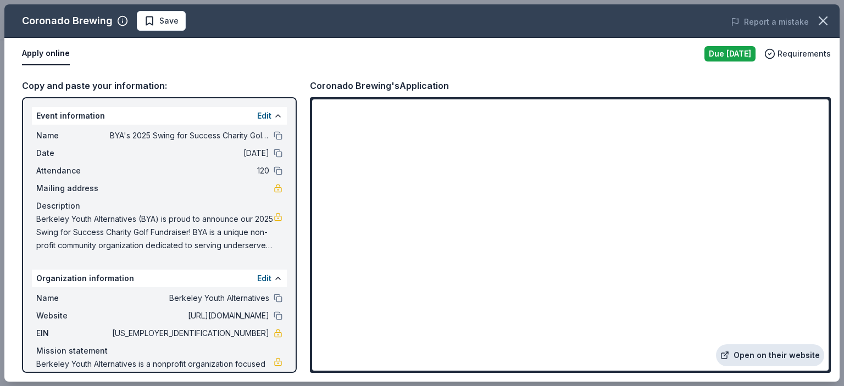
click at [767, 358] on link "Open on their website" at bounding box center [770, 355] width 108 height 22
click at [778, 358] on link "Open on their website" at bounding box center [770, 355] width 108 height 22
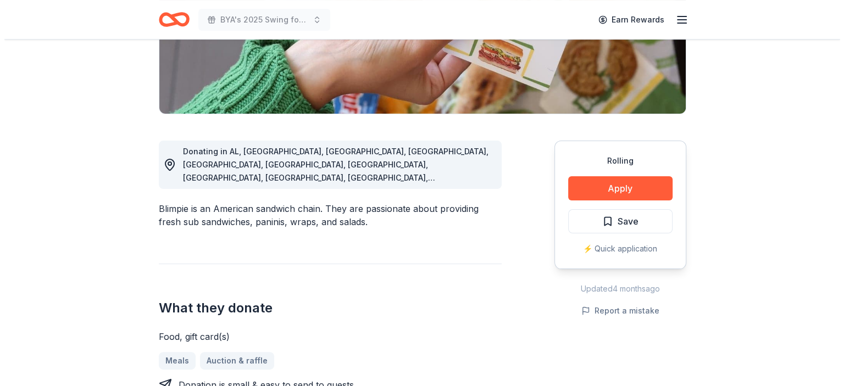
scroll to position [439, 0]
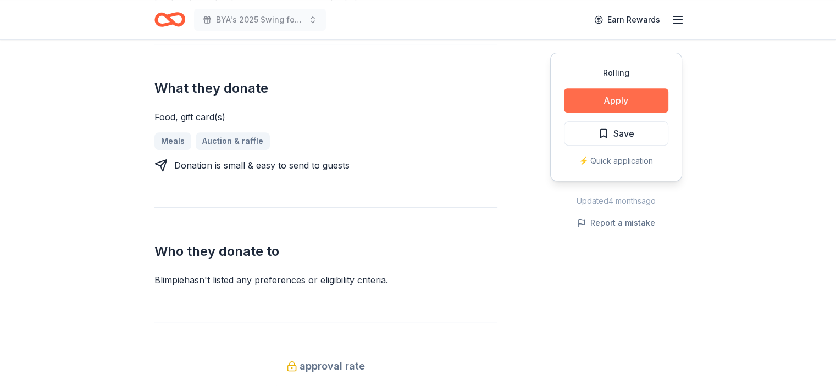
click at [634, 96] on button "Apply" at bounding box center [616, 100] width 104 height 24
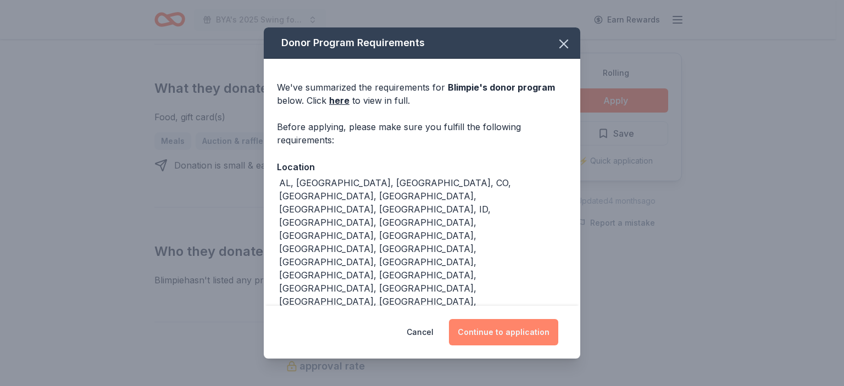
click at [515, 324] on button "Continue to application" at bounding box center [503, 332] width 109 height 26
